Goal: Task Accomplishment & Management: Manage account settings

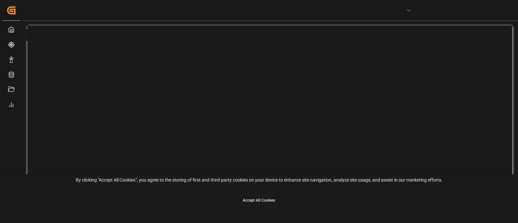
type input "purchaseOrders"
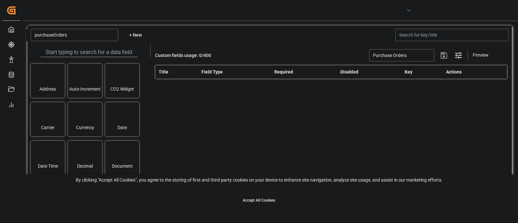
type input "Purchase Orders"
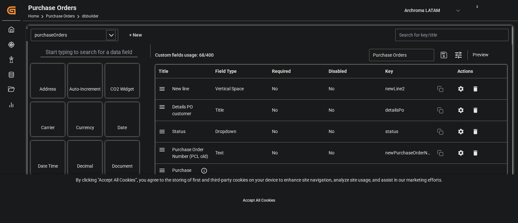
type input "Purchase Orders"
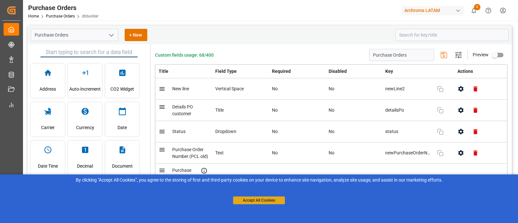
click at [265, 200] on button "Accept All Cookies" at bounding box center [259, 200] width 52 height 8
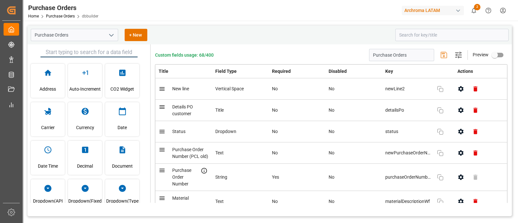
click at [113, 36] on icon "open menu" at bounding box center [111, 35] width 8 height 8
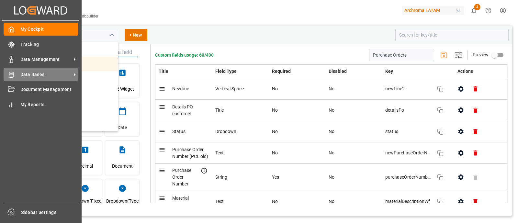
click at [31, 74] on span "Data Bases" at bounding box center [45, 74] width 51 height 7
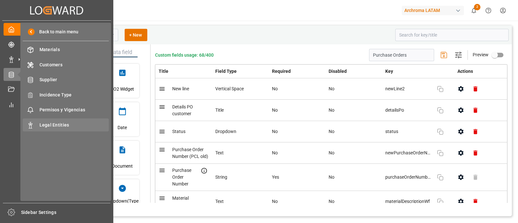
click at [65, 124] on span "Legal Entities" at bounding box center [74, 125] width 70 height 7
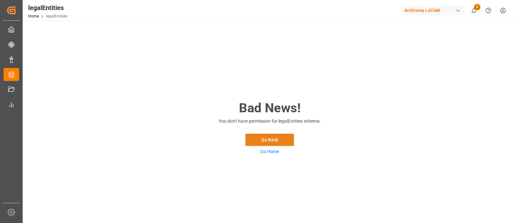
click at [261, 138] on button "Go Back" at bounding box center [269, 140] width 49 height 12
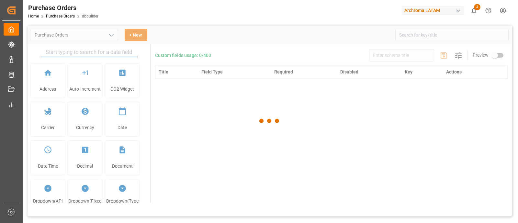
type input "Purchase Orders"
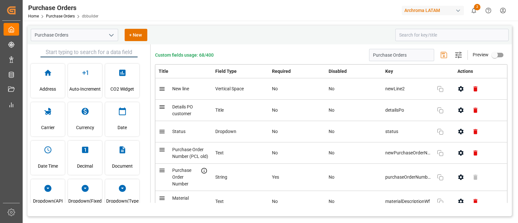
click at [454, 14] on div "Archroma LATAM" at bounding box center [432, 10] width 62 height 9
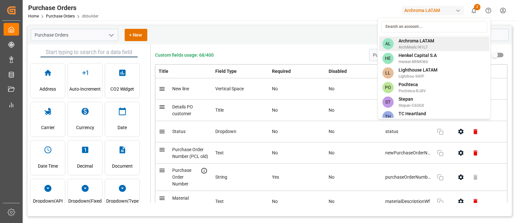
click at [417, 39] on span "Archroma LATAM" at bounding box center [416, 41] width 36 height 7
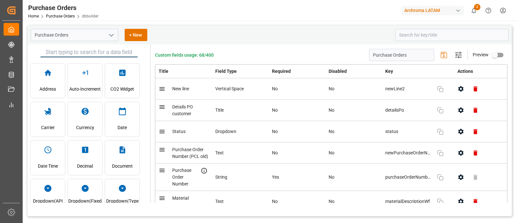
click at [456, 10] on div "button" at bounding box center [458, 10] width 6 height 6
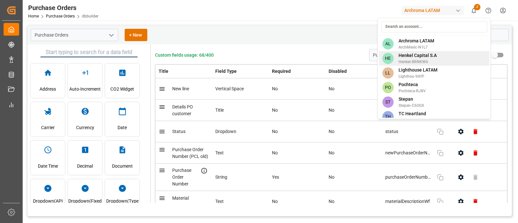
click at [418, 52] on span "Henkel Capital S.A" at bounding box center [417, 55] width 38 height 7
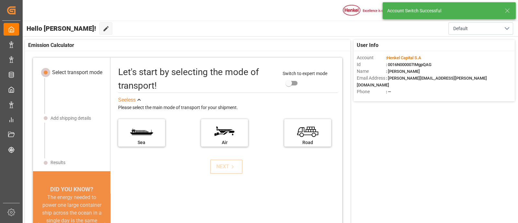
click at [508, 14] on icon at bounding box center [507, 11] width 8 height 8
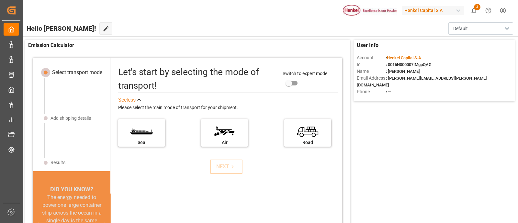
click at [456, 11] on div "button" at bounding box center [458, 10] width 6 height 6
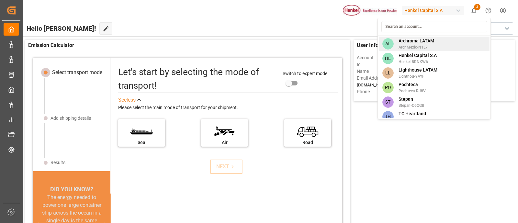
click at [428, 42] on span "Archroma LATAM" at bounding box center [416, 41] width 36 height 7
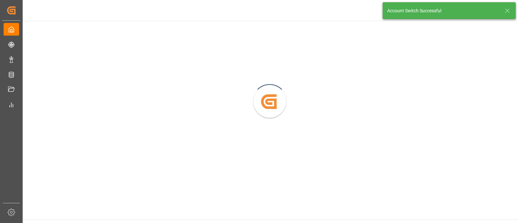
click at [507, 10] on icon at bounding box center [507, 11] width 8 height 8
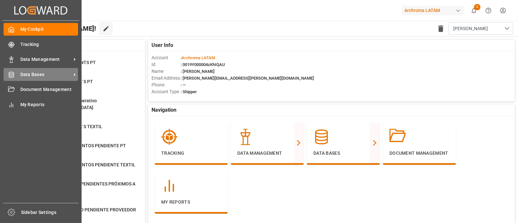
click at [37, 73] on span "Data Bases" at bounding box center [45, 74] width 51 height 7
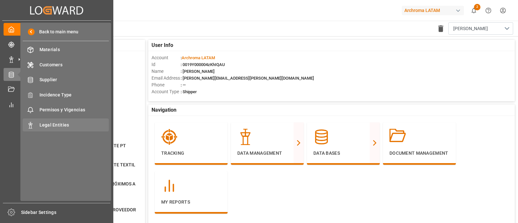
click at [75, 120] on div "Legal Entities Legal Entities" at bounding box center [66, 124] width 86 height 13
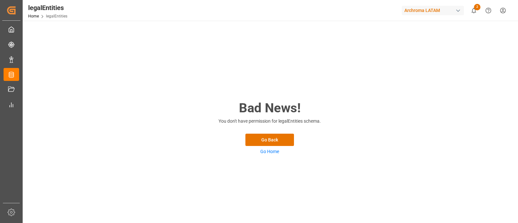
click at [508, 14] on html "Created by potrace 1.15, written by [PERSON_NAME] [DATE]-[DATE] Created by potr…" at bounding box center [259, 111] width 518 height 223
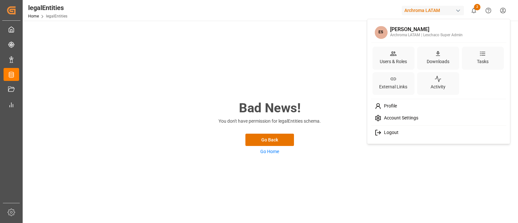
click at [403, 128] on div "Logout" at bounding box center [438, 133] width 133 height 12
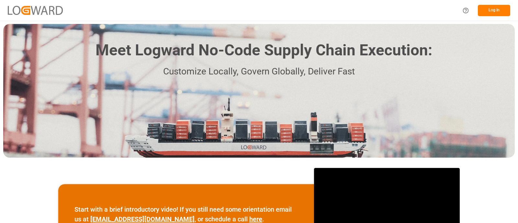
click at [497, 11] on button "Log In" at bounding box center [494, 10] width 32 height 11
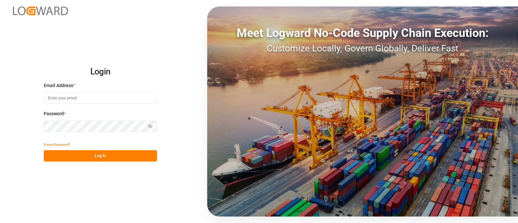
click at [137, 98] on input at bounding box center [100, 97] width 113 height 11
type input "elsie.sanchez@leschaco.com"
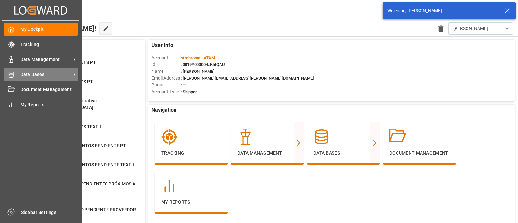
click at [33, 76] on span "Data Bases" at bounding box center [45, 74] width 51 height 7
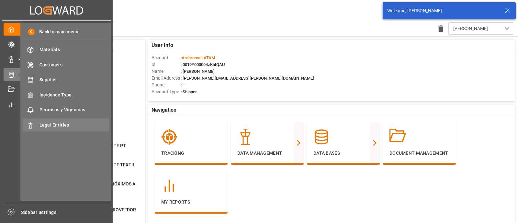
click at [66, 127] on span "Legal Entities" at bounding box center [74, 125] width 70 height 7
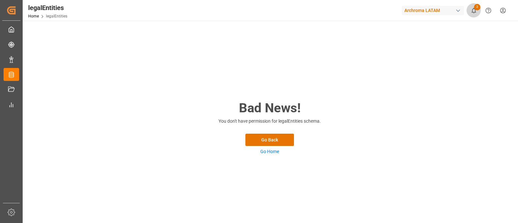
click at [472, 10] on icon "show 2 new notifications" at bounding box center [473, 10] width 5 height 5
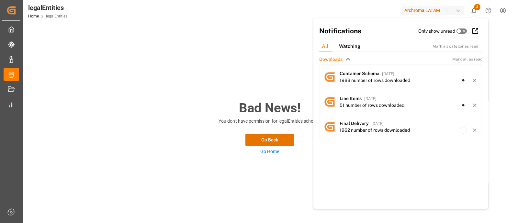
click at [459, 11] on div "button" at bounding box center [458, 10] width 6 height 6
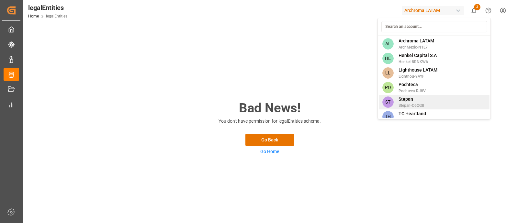
scroll to position [6, 0]
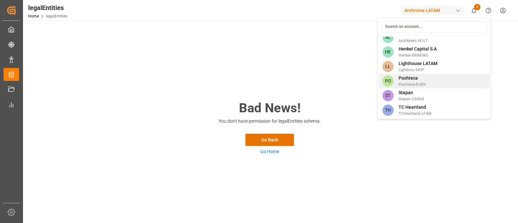
click at [410, 83] on span "Pochteca-RJ8V" at bounding box center [411, 85] width 27 height 6
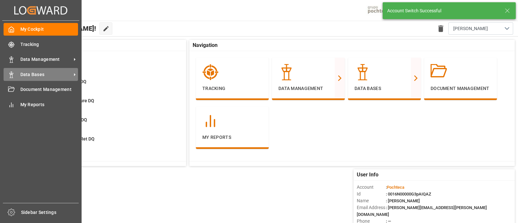
click at [7, 77] on div at bounding box center [9, 74] width 11 height 7
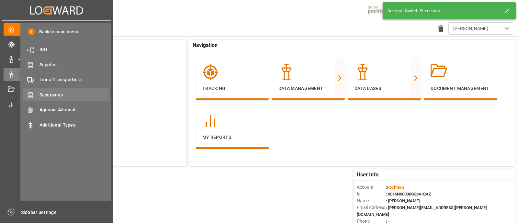
click at [60, 95] on span "Sucursales" at bounding box center [74, 95] width 70 height 7
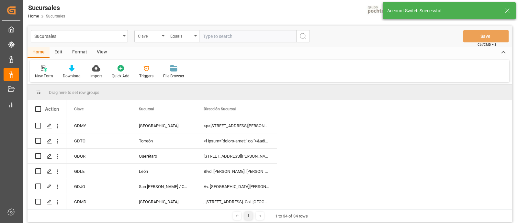
click at [511, 9] on div "Account Switch Successful" at bounding box center [448, 10] width 133 height 17
click at [510, 9] on icon at bounding box center [507, 11] width 8 height 8
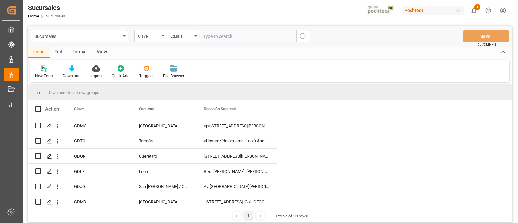
click at [453, 10] on div "Pochteca" at bounding box center [432, 10] width 62 height 9
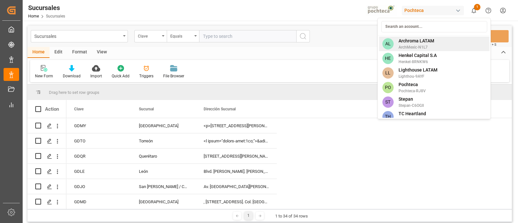
click at [429, 40] on span "Archroma LATAM" at bounding box center [416, 41] width 36 height 7
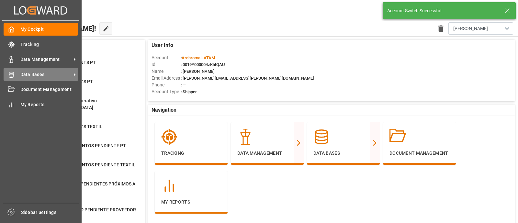
click at [34, 77] on span "Data Bases" at bounding box center [45, 74] width 51 height 7
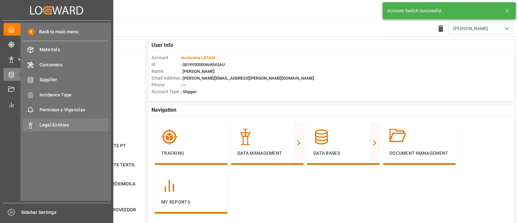
click at [64, 124] on span "Legal Entities" at bounding box center [74, 125] width 70 height 7
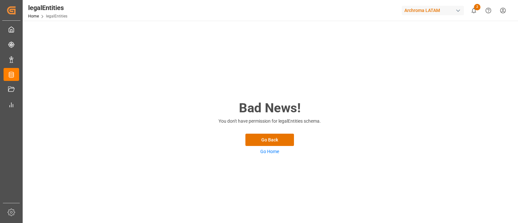
click at [59, 16] on span "legalEntities" at bounding box center [56, 16] width 21 height 5
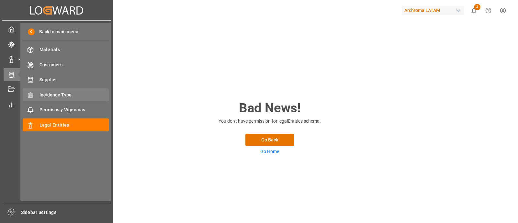
click at [45, 101] on div "Incidence Type Incidence Type" at bounding box center [66, 94] width 86 height 13
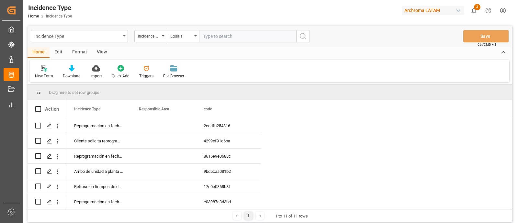
click at [119, 39] on div "Incidence Type" at bounding box center [77, 36] width 86 height 8
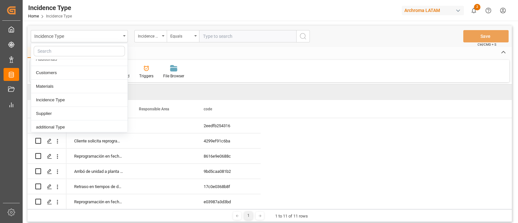
scroll to position [116, 0]
type input "x"
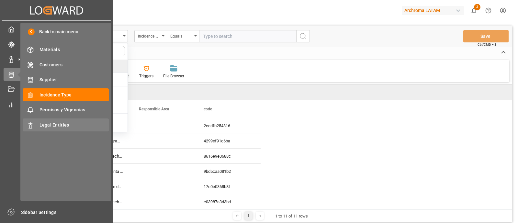
click at [53, 125] on span "Legal Entities" at bounding box center [74, 125] width 70 height 7
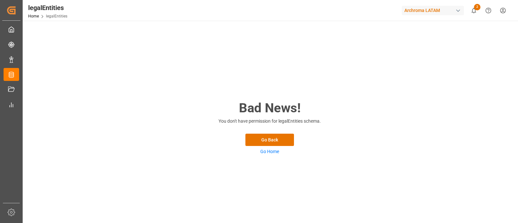
click at [199, 107] on div "Bad News! You don't have permission for legalEntities schema. Go Back Go Home" at bounding box center [270, 127] width 494 height 212
click at [498, 12] on html "Created by potrace 1.15, written by Peter Selinger 2001-2017 Created by potrace…" at bounding box center [259, 111] width 518 height 223
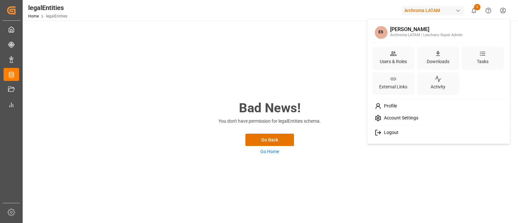
click at [409, 132] on div "Logout" at bounding box center [438, 133] width 133 height 12
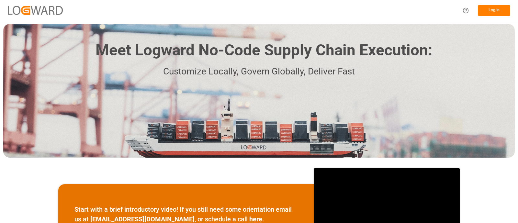
click at [501, 11] on button "Log In" at bounding box center [494, 10] width 32 height 11
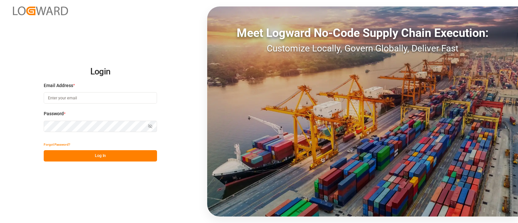
click at [128, 101] on input at bounding box center [100, 97] width 113 height 11
click at [119, 98] on input at bounding box center [100, 97] width 113 height 11
paste input "impex.dos@archroma.com"
type input "impex.dos@archroma.com"
click at [106, 165] on div "Login Email Address * impex.dos@archroma.com Password * Show password Forgot Pa…" at bounding box center [259, 111] width 518 height 223
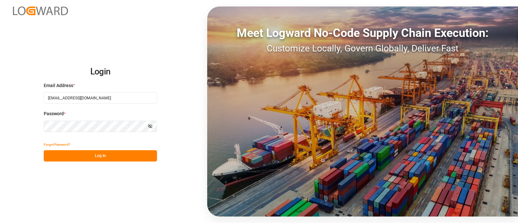
click at [104, 158] on button "Log In" at bounding box center [100, 155] width 113 height 11
click at [152, 127] on icon "button" at bounding box center [150, 126] width 5 height 5
click at [107, 174] on div "Login Email Address * impex.dos@archroma.com Password * Hide password Forgot Pa…" at bounding box center [259, 111] width 518 height 223
click at [61, 143] on button "Forgot Password?" at bounding box center [57, 144] width 27 height 11
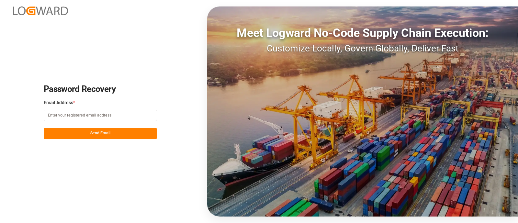
click at [136, 115] on input at bounding box center [100, 115] width 113 height 11
paste input "impex.dos@archroma.com"
type input "impex.dos@archroma.com"
click at [122, 133] on button "Send Email" at bounding box center [100, 133] width 113 height 11
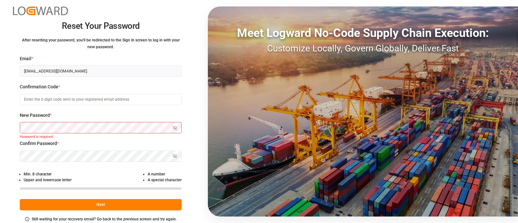
click at [121, 109] on div "Confirmation Code * Code is required." at bounding box center [101, 97] width 162 height 28
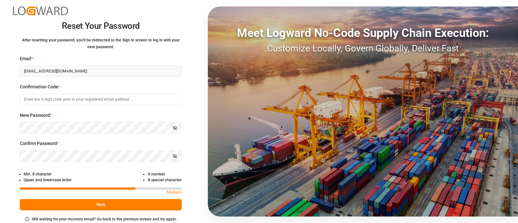
click at [77, 100] on input at bounding box center [101, 99] width 162 height 11
type input "895177"
click at [175, 127] on icon "button" at bounding box center [174, 128] width 5 height 5
click at [125, 202] on button "Next" at bounding box center [101, 204] width 162 height 11
click at [108, 205] on button "Next" at bounding box center [101, 204] width 162 height 11
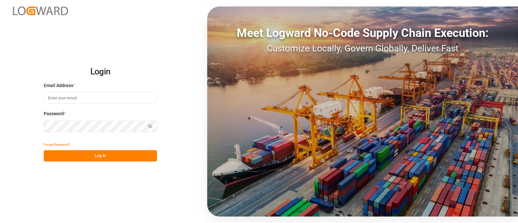
click at [107, 99] on input at bounding box center [100, 97] width 113 height 11
click at [148, 126] on icon "button" at bounding box center [149, 126] width 3 height 2
click at [104, 98] on input "895177" at bounding box center [100, 97] width 113 height 11
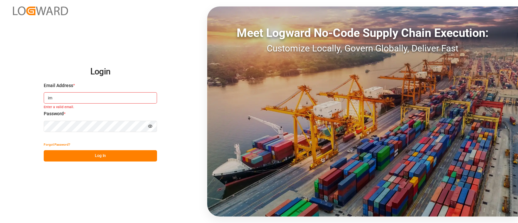
type input "i"
paste input "impex.dos@archroma.com"
type input "impex.dos@archroma.com"
click at [83, 157] on button "Log In" at bounding box center [100, 155] width 113 height 11
